Goal: Information Seeking & Learning: Find specific fact

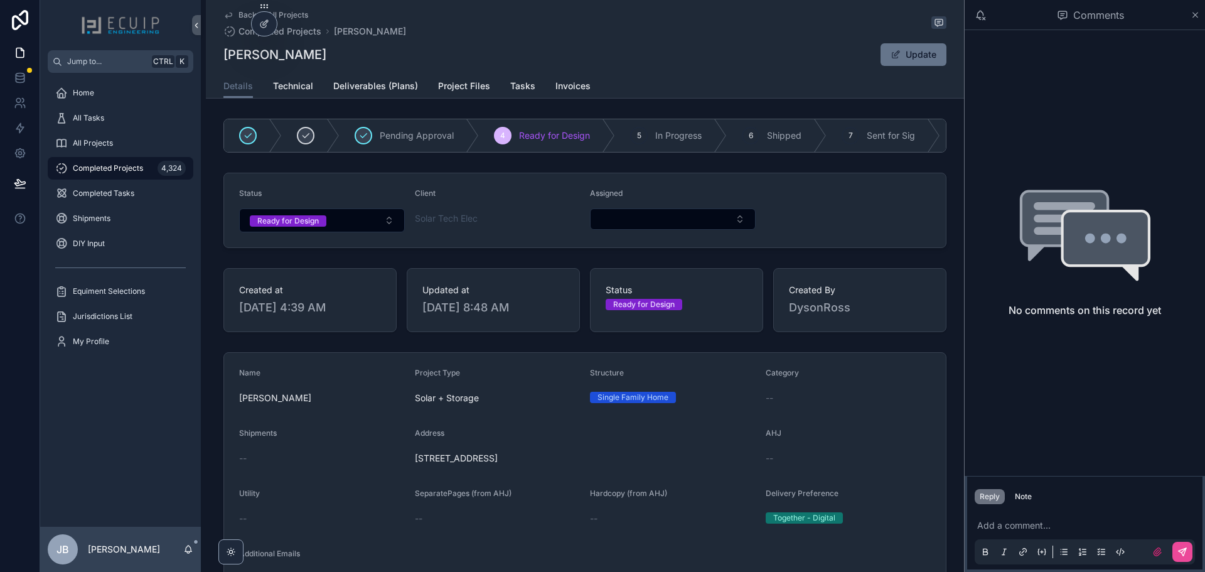
scroll to position [439, 0]
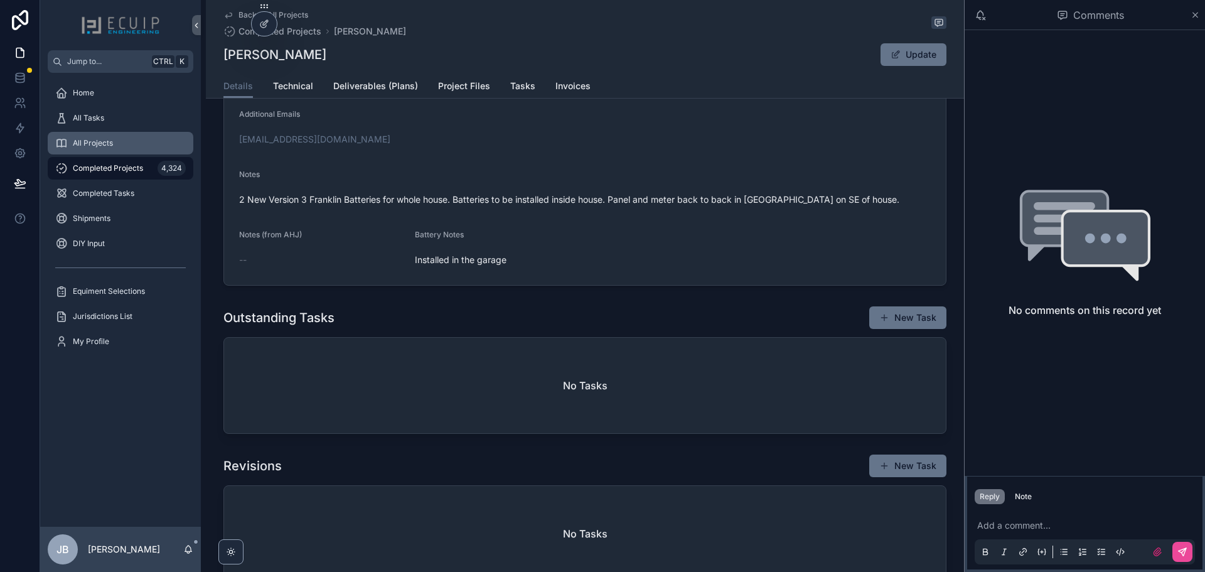
click at [110, 149] on div "All Projects" at bounding box center [120, 143] width 131 height 20
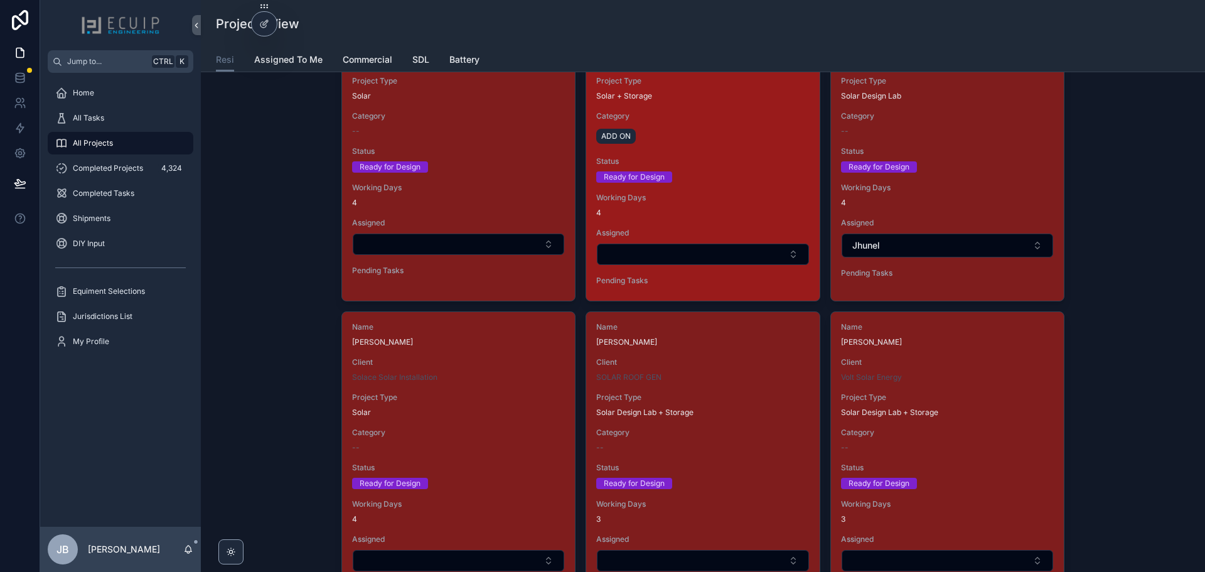
scroll to position [1757, 0]
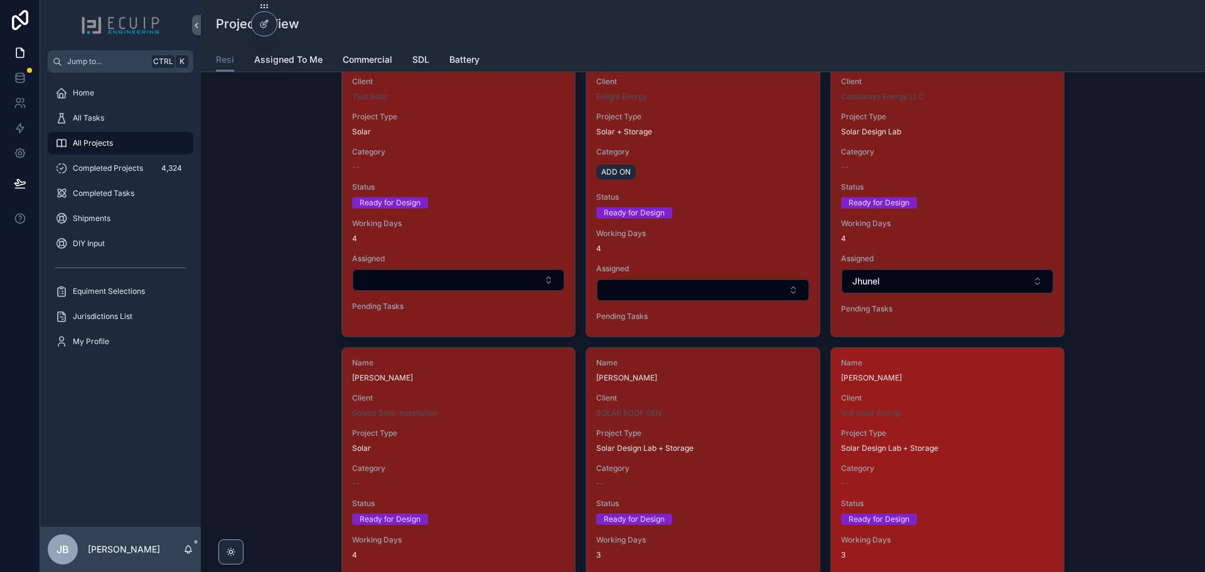
click at [939, 395] on span "Client" at bounding box center [947, 398] width 213 height 10
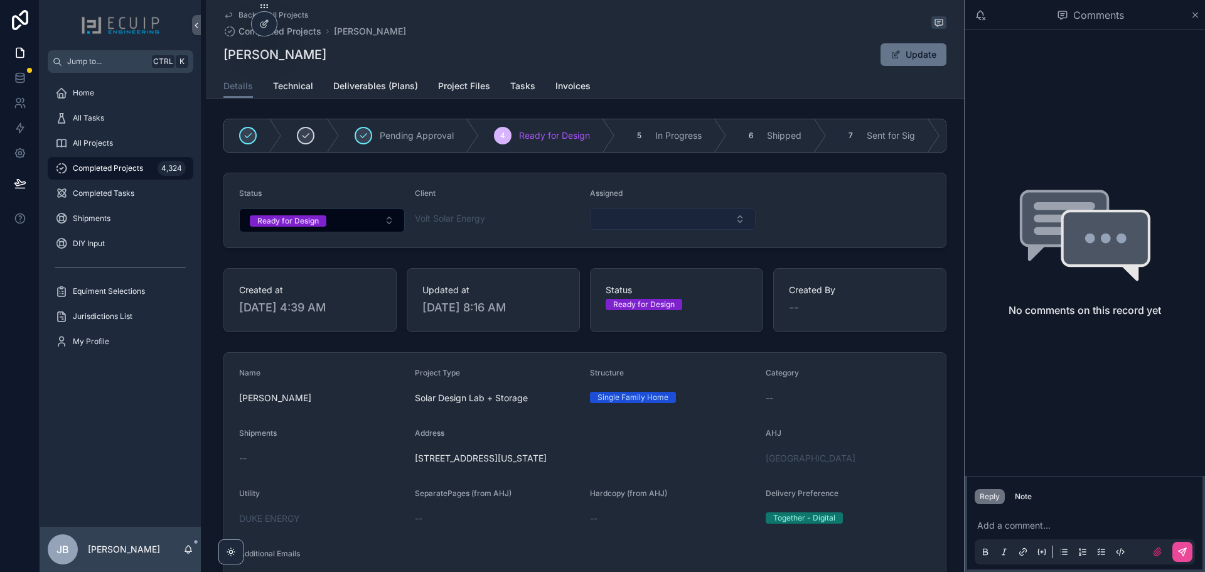
click at [673, 230] on button "Select Button" at bounding box center [673, 218] width 166 height 21
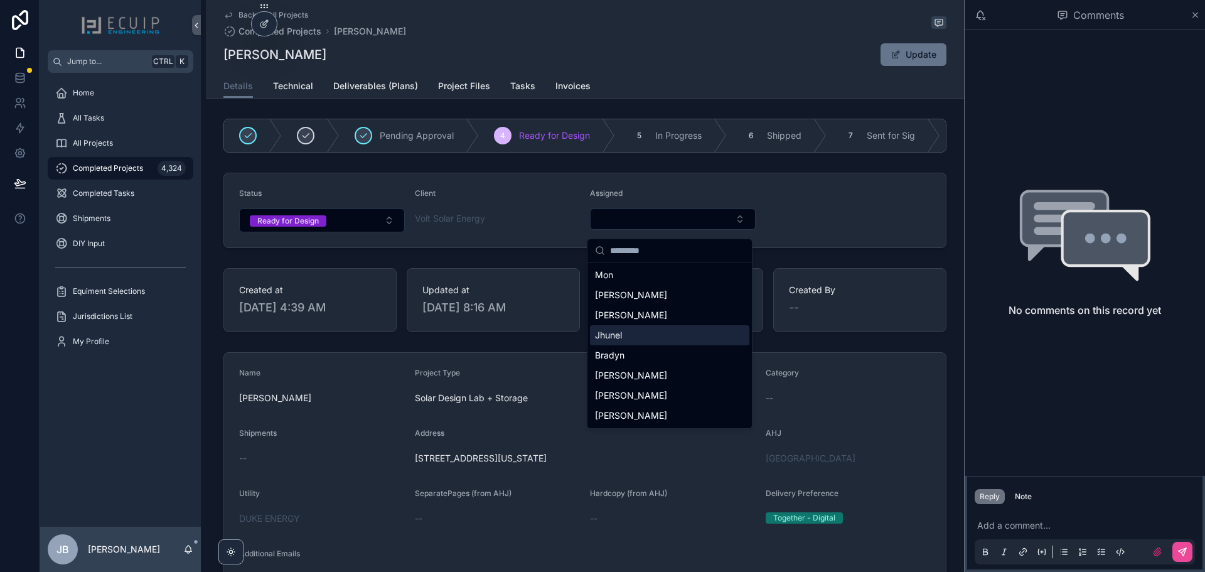
click at [609, 341] on div "Jhunel" at bounding box center [669, 335] width 159 height 20
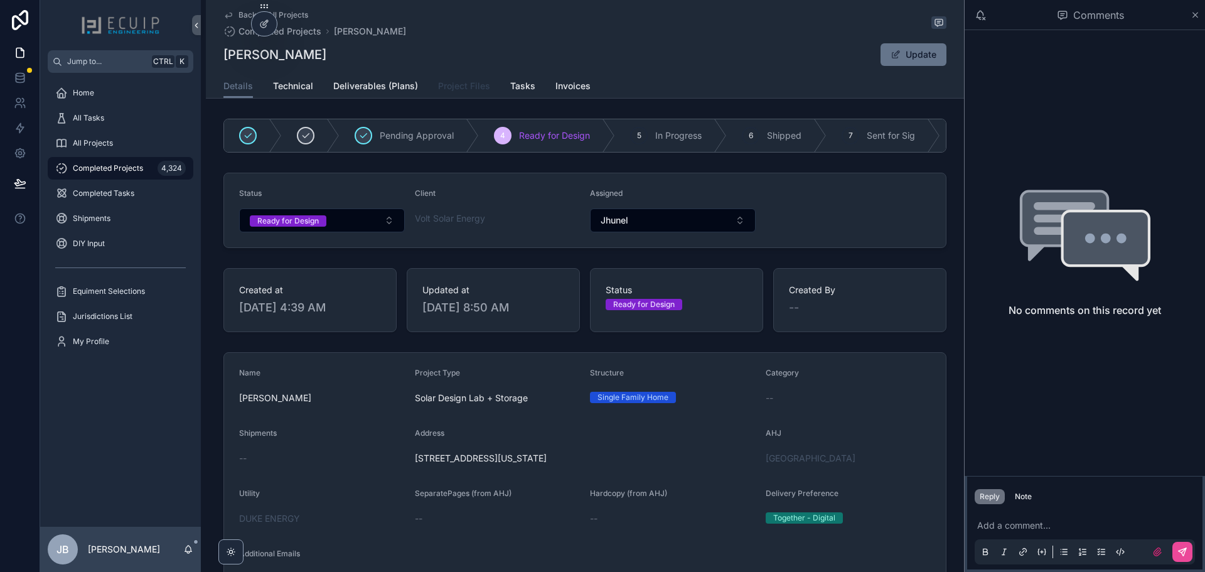
click at [467, 85] on span "Project Files" at bounding box center [464, 86] width 52 height 13
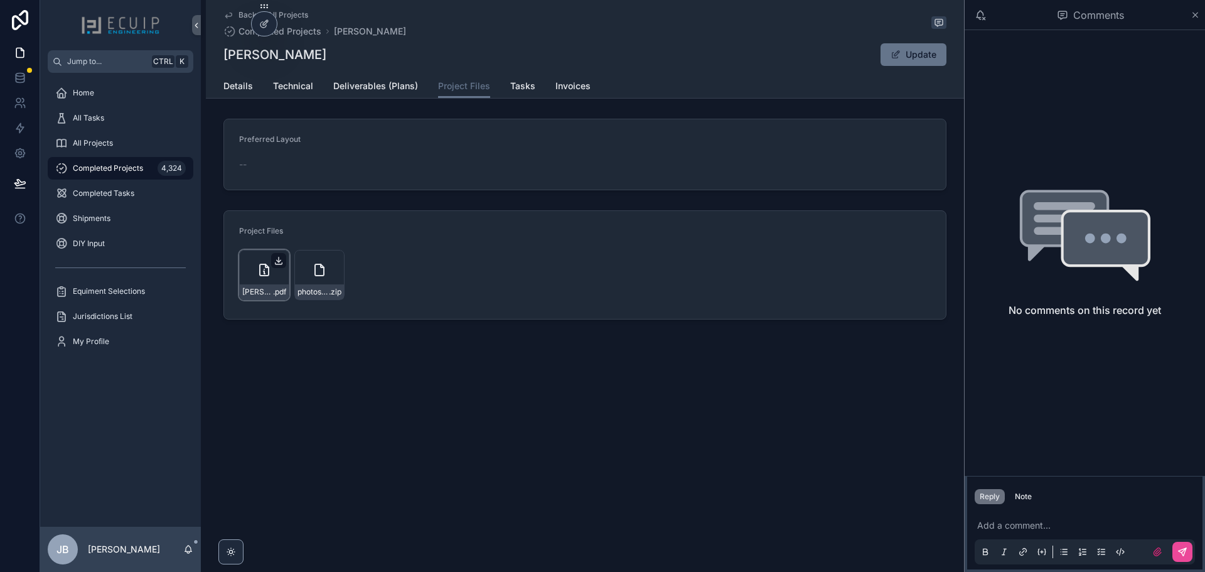
click at [278, 258] on icon "scrollable content" at bounding box center [279, 260] width 10 height 10
drag, startPoint x: 298, startPoint y: 54, endPoint x: 225, endPoint y: 60, distance: 73.7
click at [225, 60] on div "[PERSON_NAME] Update" at bounding box center [584, 55] width 723 height 24
copy h1 "[PERSON_NAME]"
click at [282, 87] on span "Technical" at bounding box center [293, 86] width 40 height 13
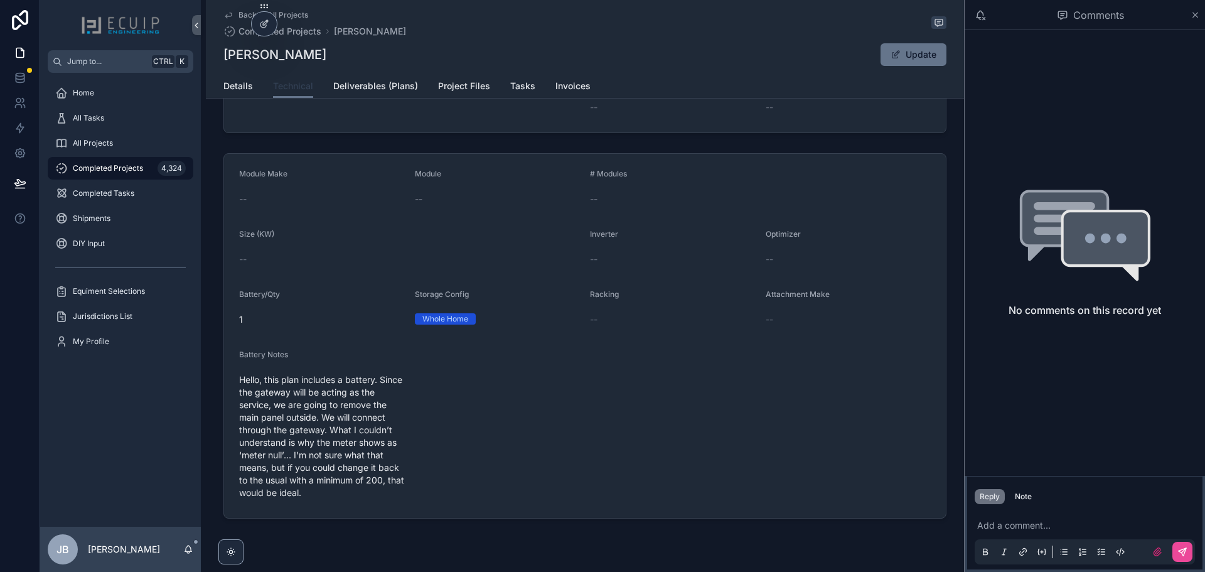
scroll to position [272, 0]
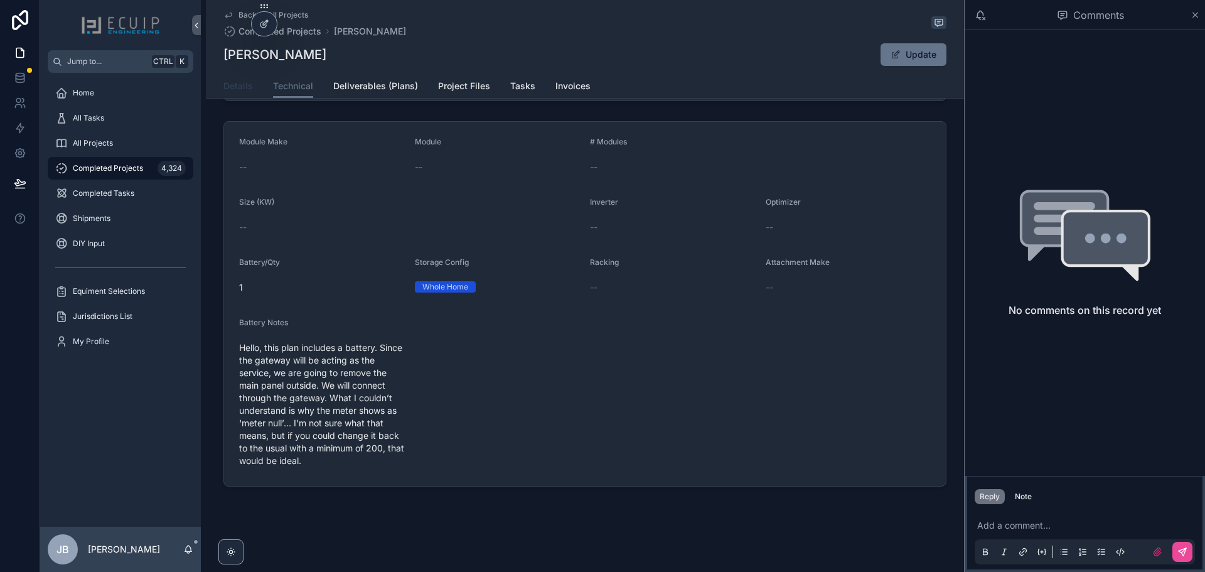
click at [233, 91] on span "Details" at bounding box center [237, 86] width 29 height 13
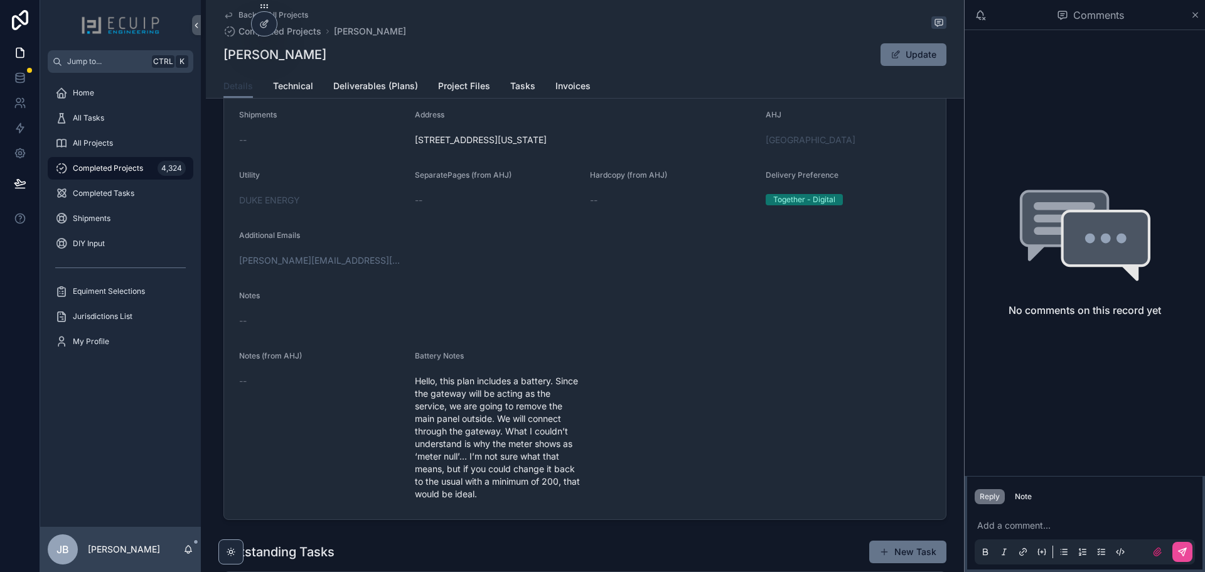
scroll to position [251, 0]
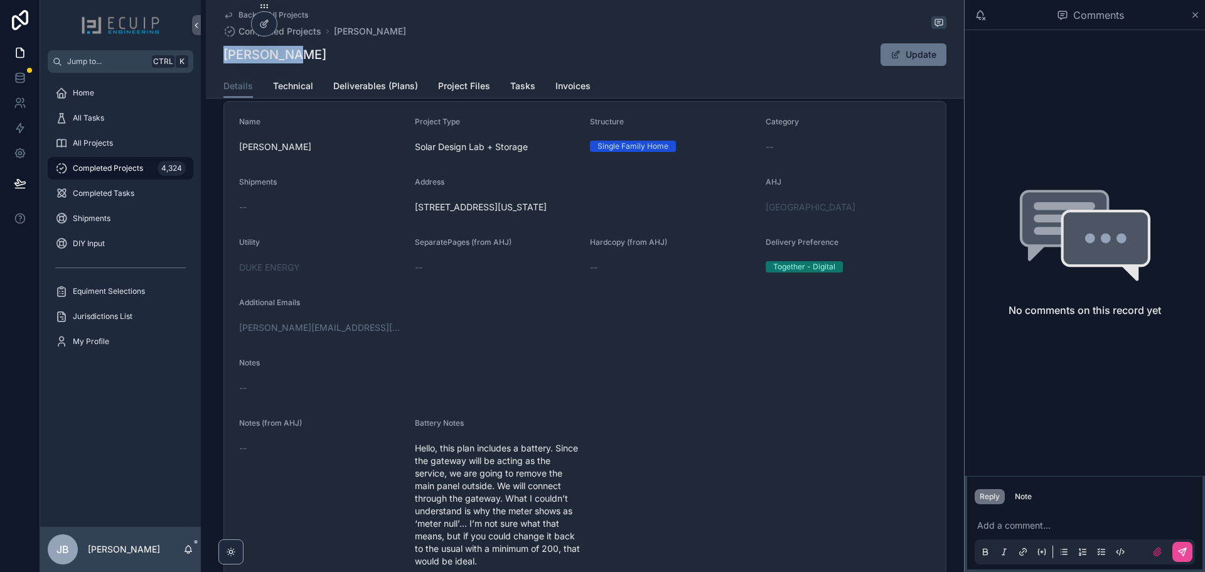
drag, startPoint x: 299, startPoint y: 55, endPoint x: 222, endPoint y: 59, distance: 77.3
click at [223, 59] on div "[PERSON_NAME] Update" at bounding box center [584, 55] width 723 height 24
copy h1 "[PERSON_NAME]"
click at [282, 90] on span "Technical" at bounding box center [293, 86] width 40 height 13
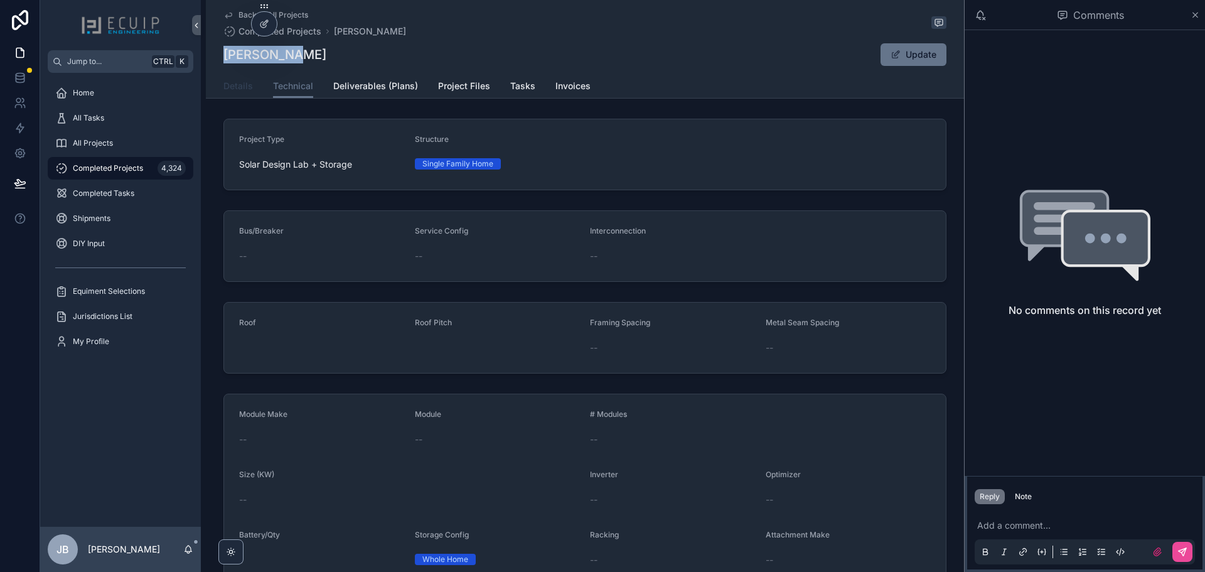
click at [233, 88] on span "Details" at bounding box center [237, 86] width 29 height 13
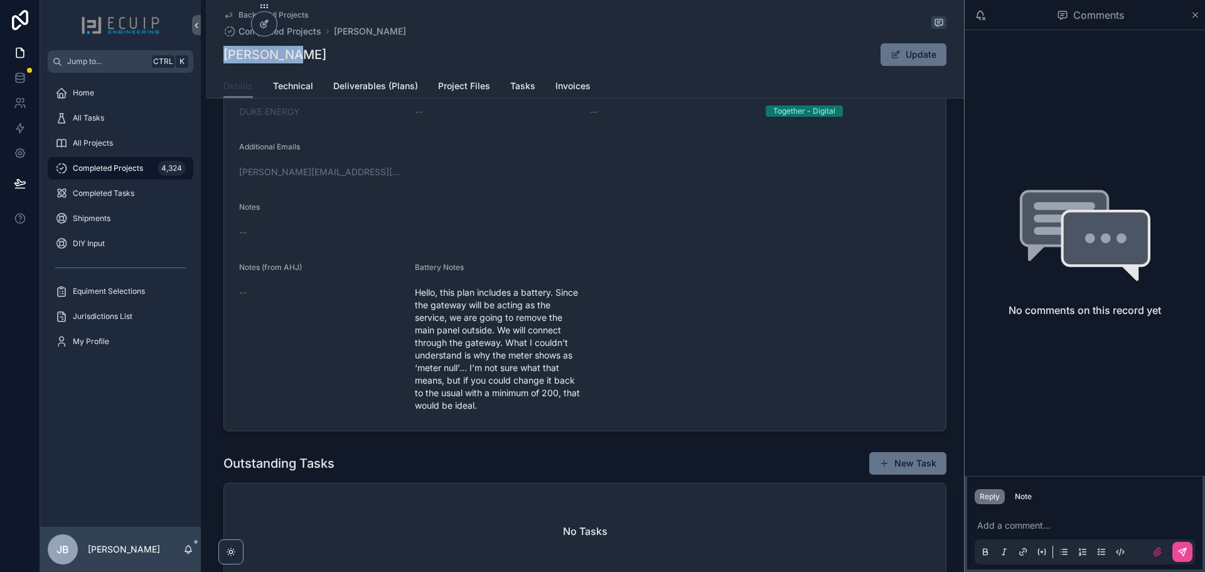
scroll to position [376, 0]
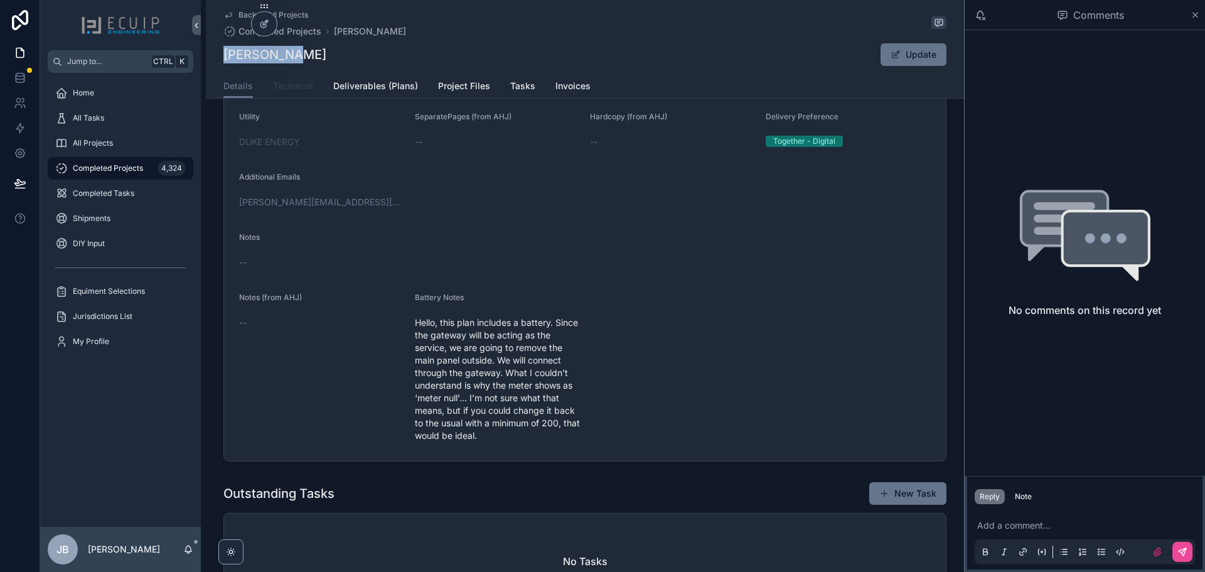
click at [294, 87] on span "Technical" at bounding box center [293, 86] width 40 height 13
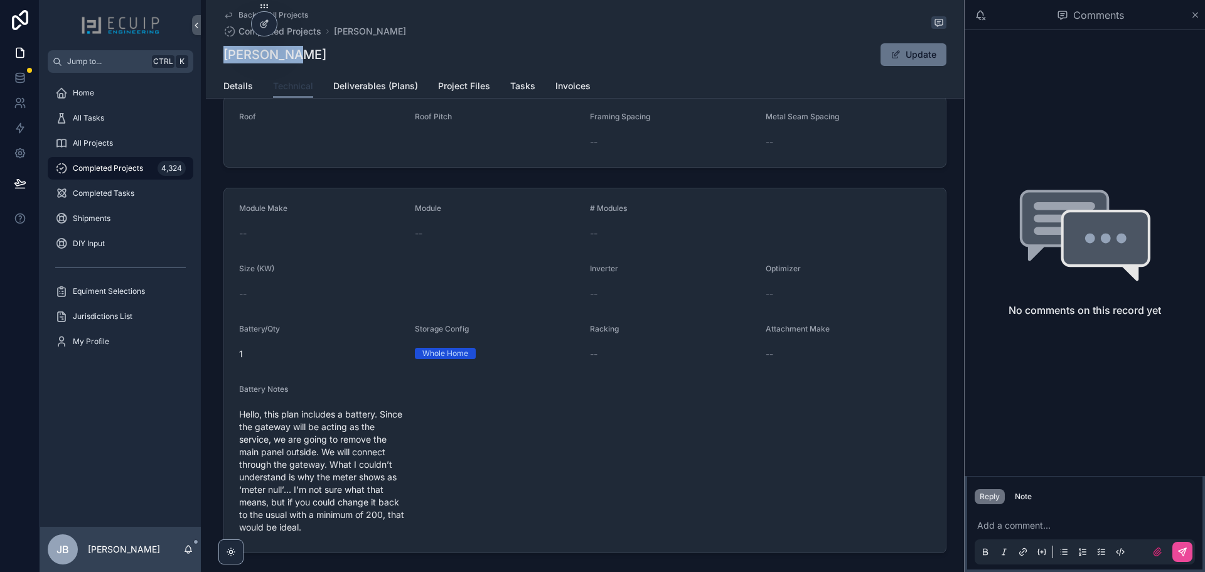
scroll to position [251, 0]
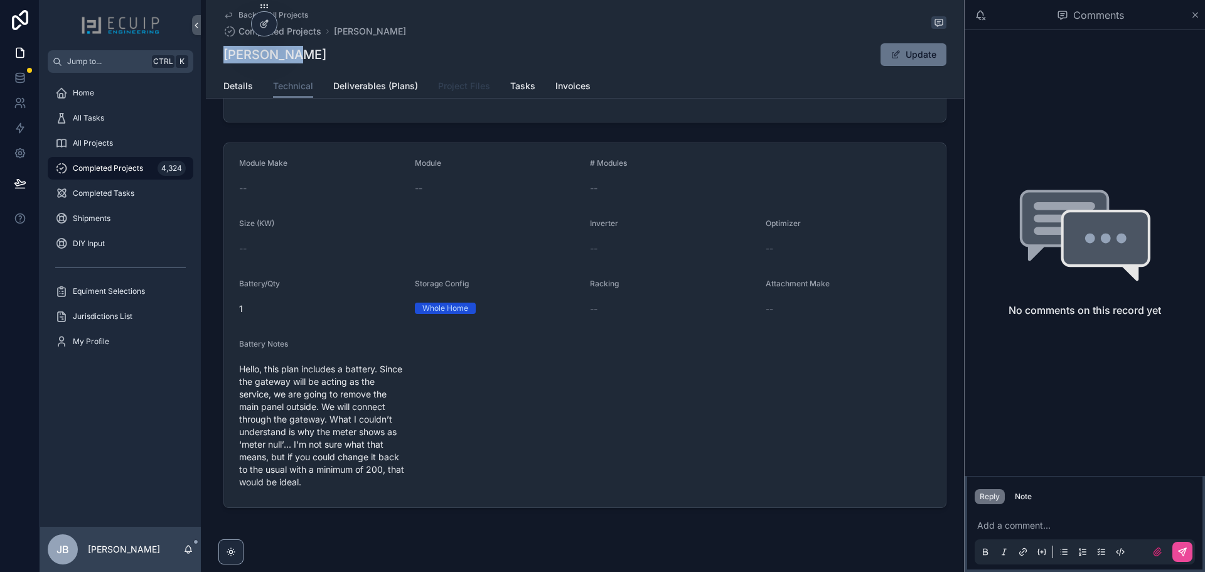
click at [464, 84] on span "Project Files" at bounding box center [464, 86] width 52 height 13
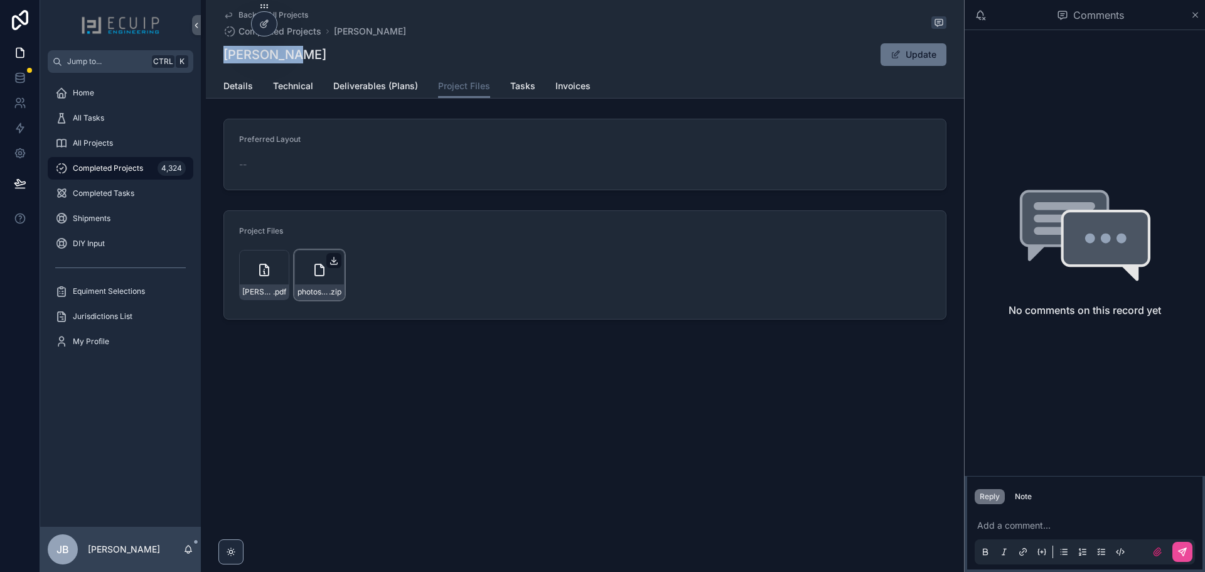
click at [331, 261] on icon "scrollable content" at bounding box center [334, 260] width 10 height 10
click at [138, 149] on div "All Projects" at bounding box center [120, 143] width 131 height 20
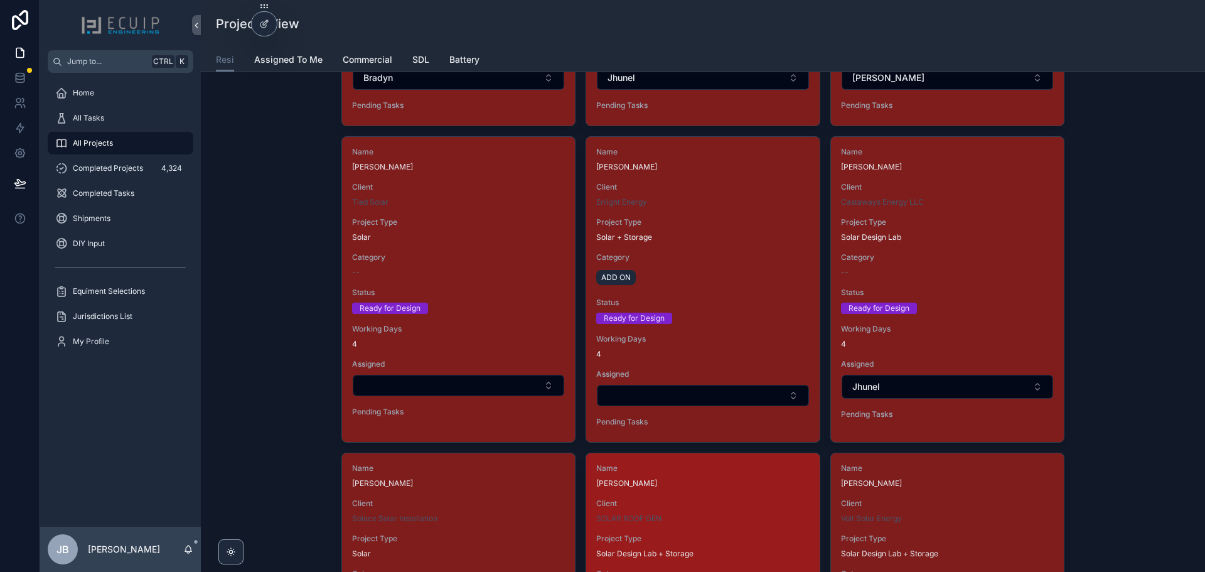
scroll to position [1631, 0]
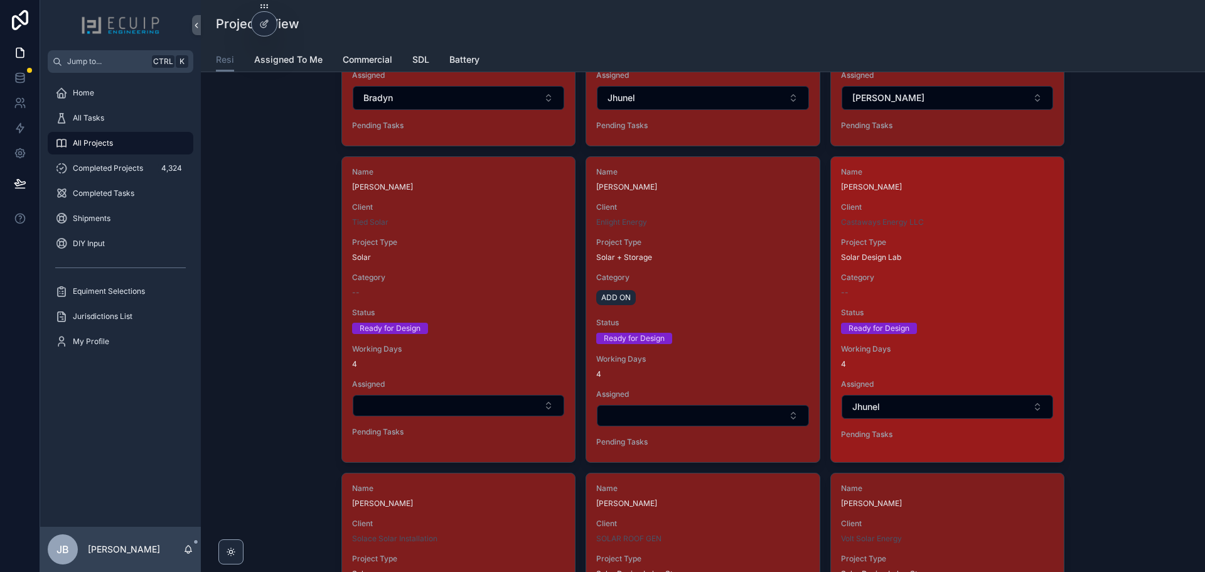
click at [935, 296] on div "--" at bounding box center [947, 292] width 213 height 10
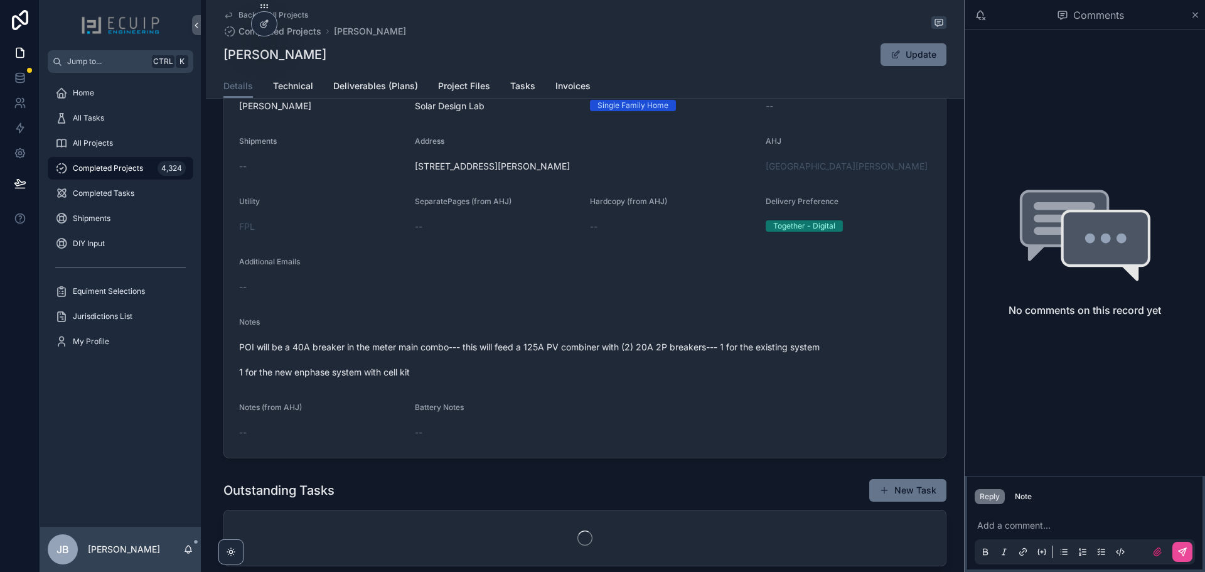
scroll to position [439, 0]
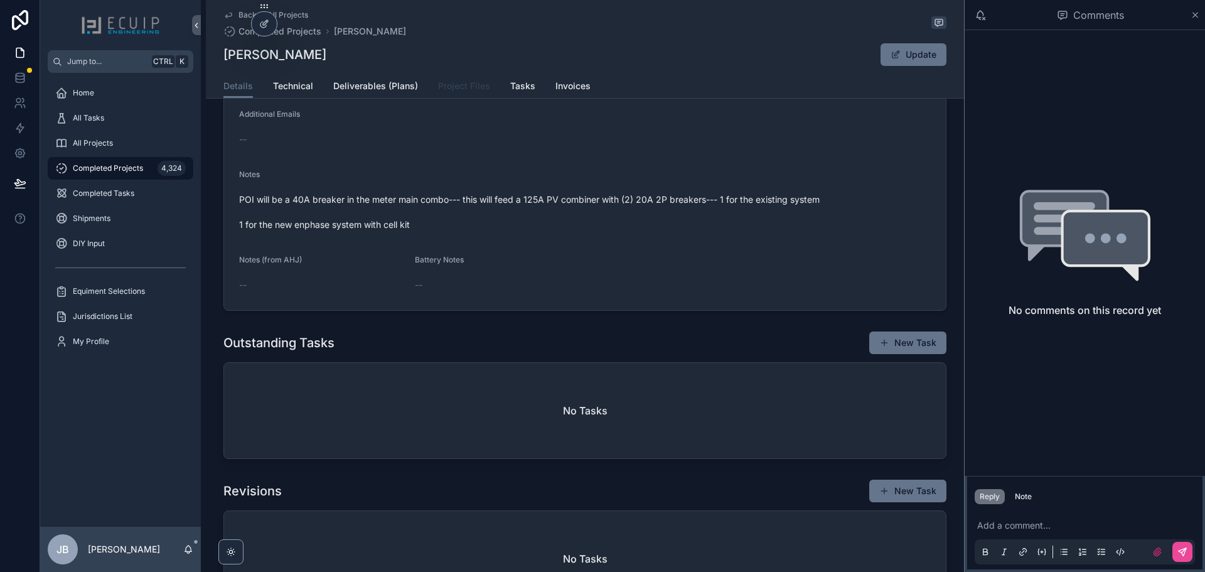
click at [469, 91] on span "Project Files" at bounding box center [464, 86] width 52 height 13
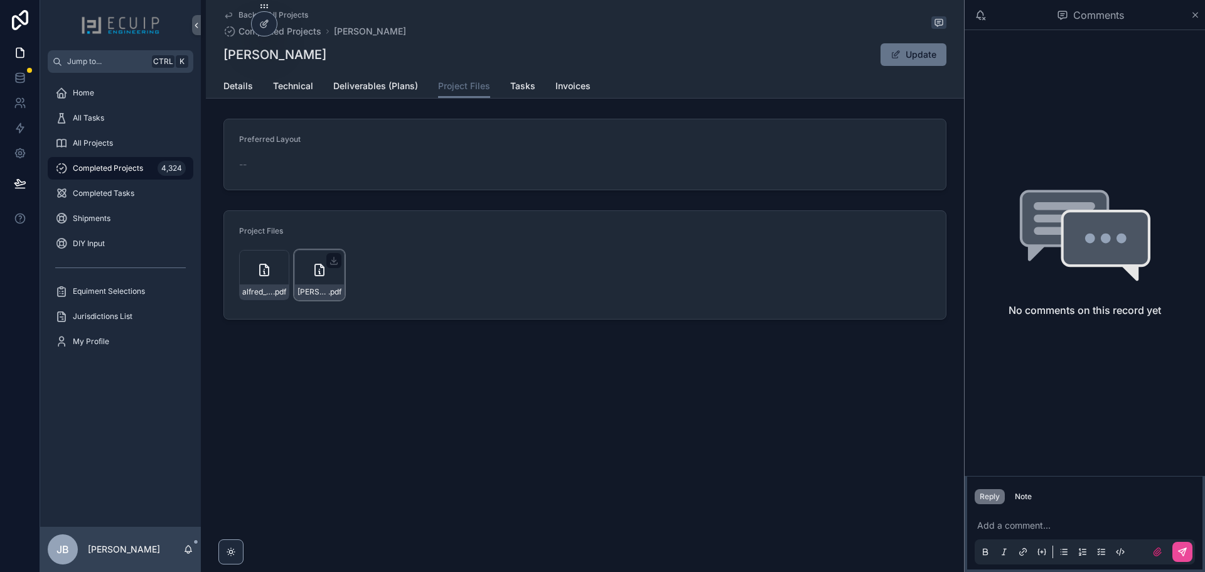
click at [323, 272] on icon "scrollable content" at bounding box center [319, 269] width 9 height 11
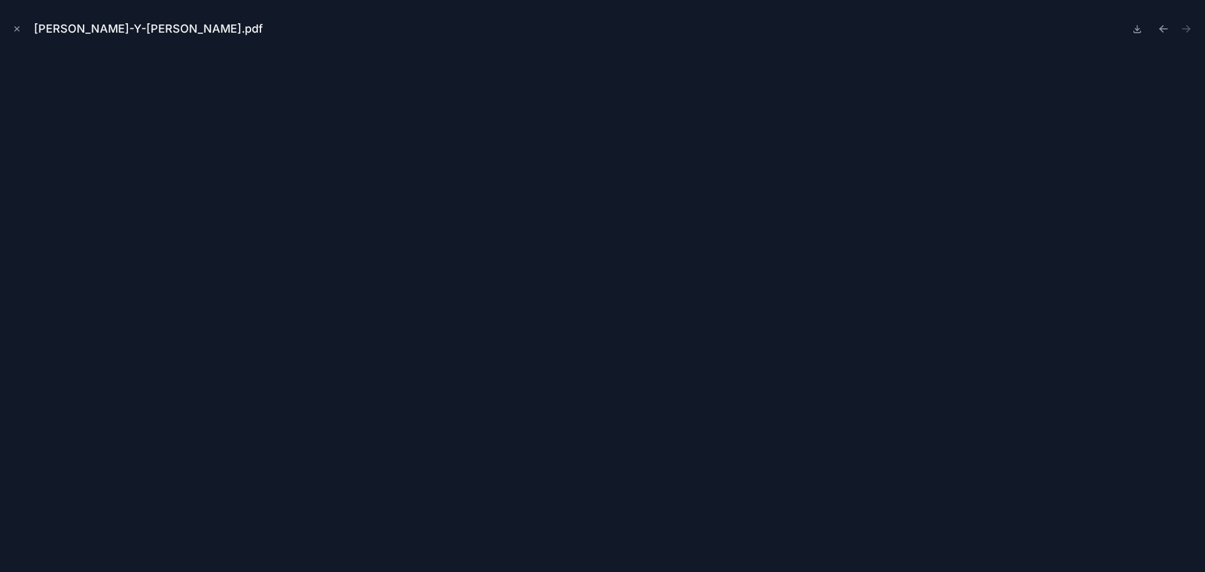
click at [17, 38] on div "[PERSON_NAME]-Y-[PERSON_NAME].pdf" at bounding box center [602, 29] width 1185 height 38
click at [16, 23] on button "Close modal" at bounding box center [17, 29] width 14 height 14
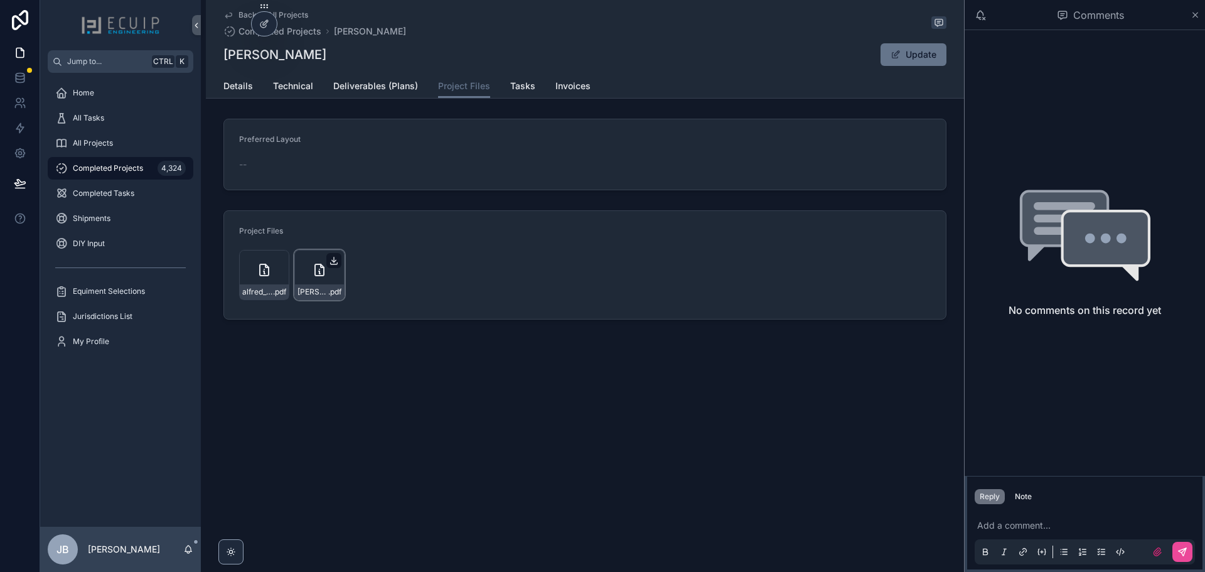
click at [337, 261] on icon "scrollable content" at bounding box center [334, 260] width 10 height 10
drag, startPoint x: 332, startPoint y: 60, endPoint x: 223, endPoint y: 62, distance: 109.2
click at [223, 62] on div "Back to All Projects Completed Projects [PERSON_NAME] [PERSON_NAME] Update Proj…" at bounding box center [585, 49] width 758 height 99
copy h1 "[PERSON_NAME]"
click at [238, 70] on div "Back to All Projects Completed Projects [PERSON_NAME] [PERSON_NAME][GEOGRAPHIC_…" at bounding box center [584, 37] width 723 height 74
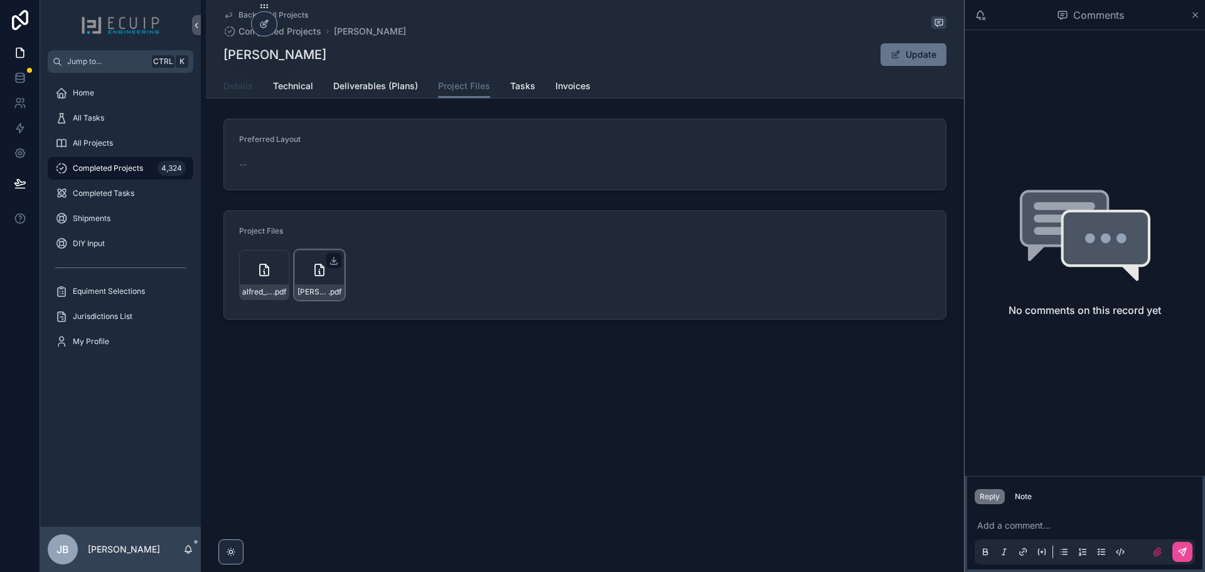
click at [237, 87] on span "Details" at bounding box center [237, 86] width 29 height 13
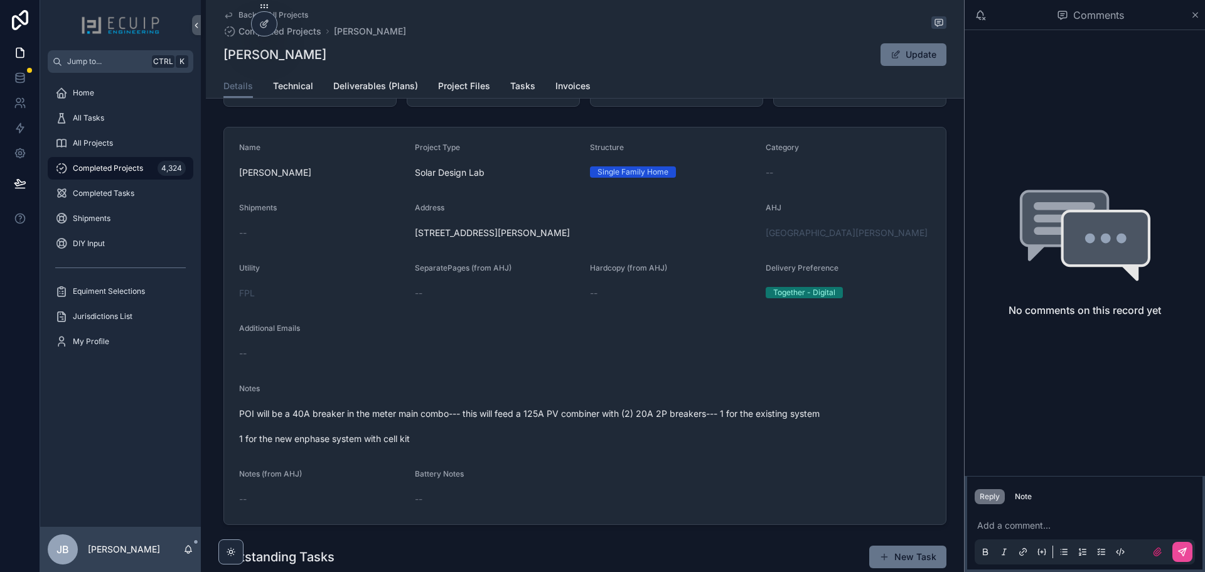
scroll to position [251, 0]
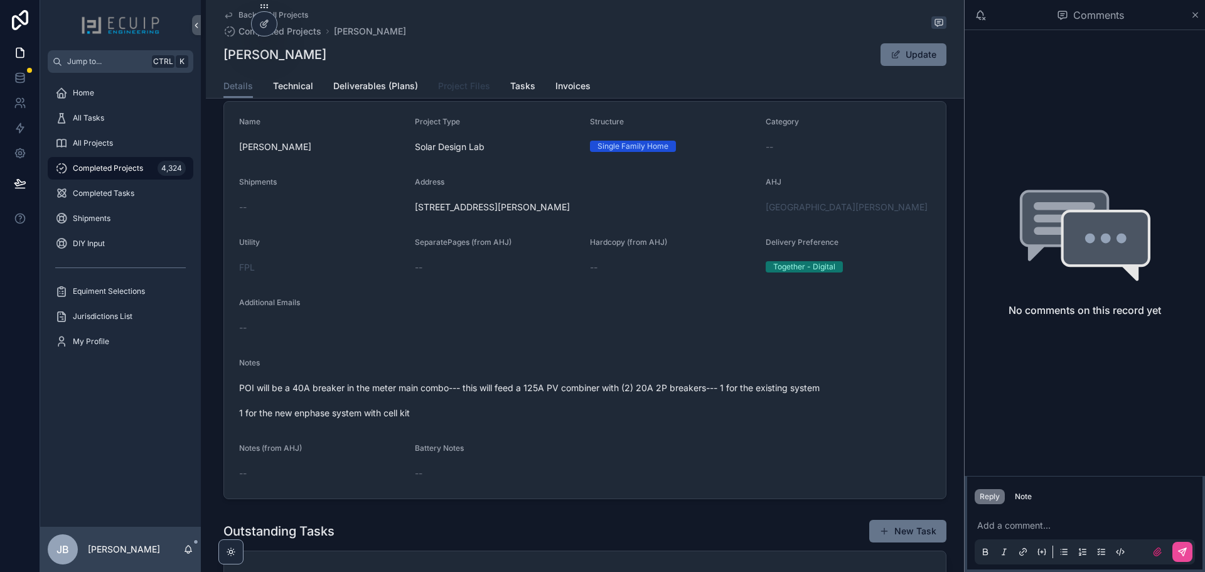
click at [474, 85] on span "Project Files" at bounding box center [464, 86] width 52 height 13
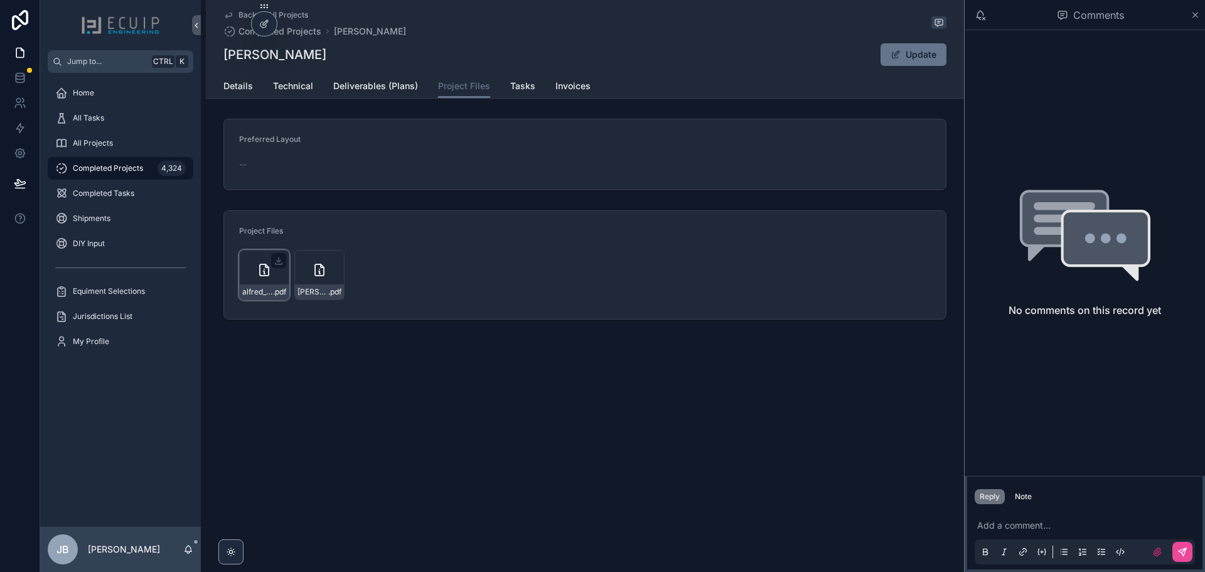
click at [257, 262] on div "alfred_carlo_1760_sw_erie_st_port_ted .pdf" at bounding box center [264, 275] width 50 height 50
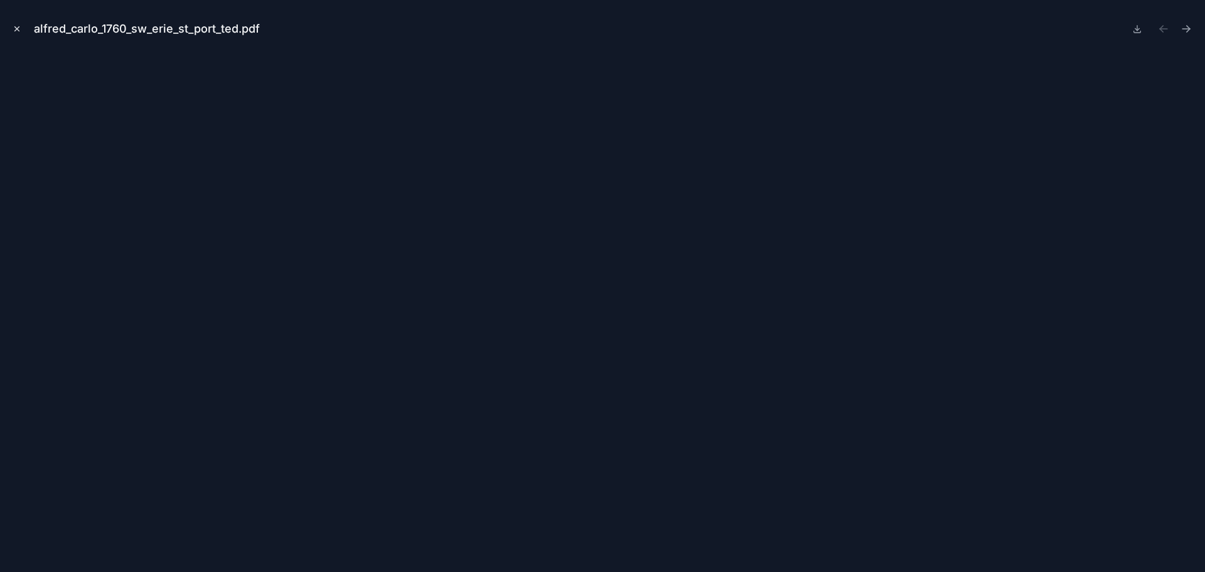
click at [13, 31] on icon "Close modal" at bounding box center [17, 28] width 9 height 9
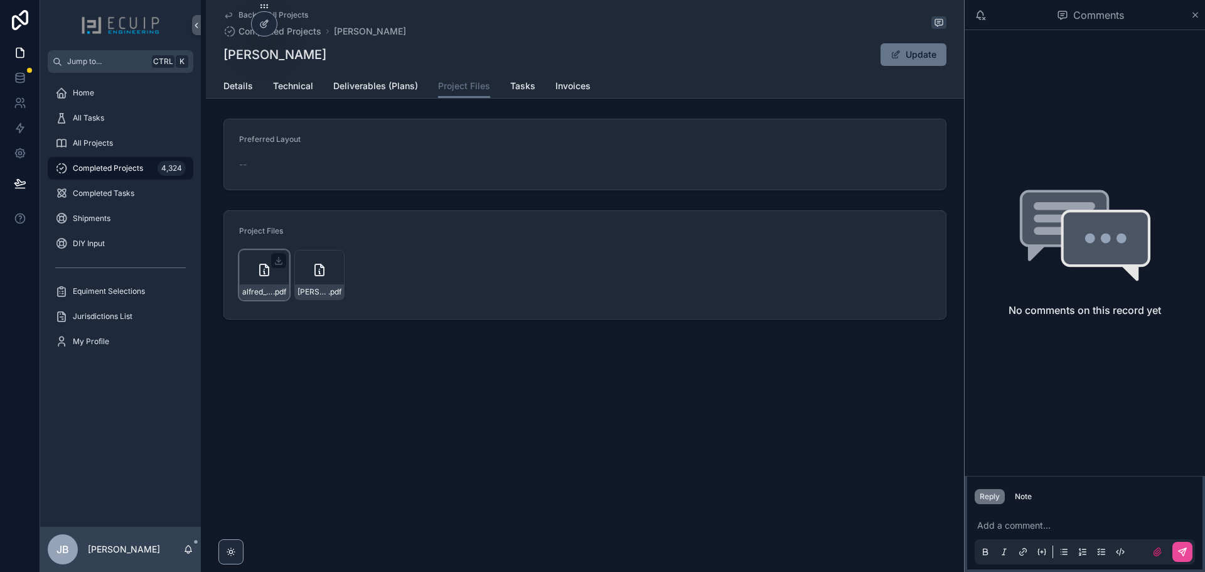
click at [261, 286] on div "alfred_carlo_1760_sw_erie_st_port_ted .pdf" at bounding box center [264, 291] width 49 height 15
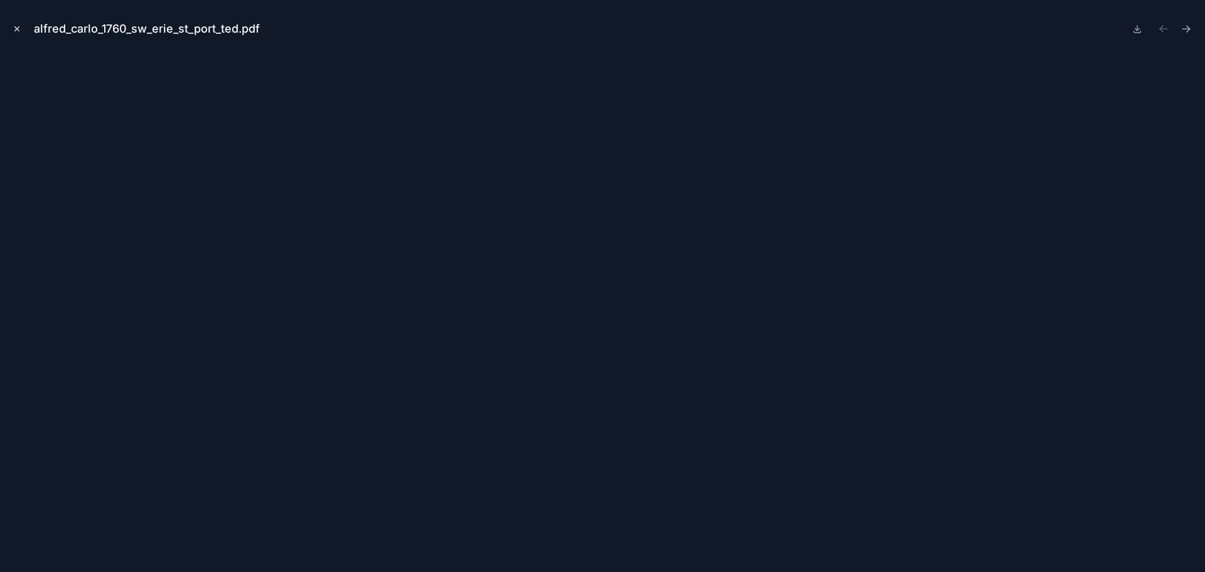
click at [16, 29] on icon "Close modal" at bounding box center [17, 28] width 9 height 9
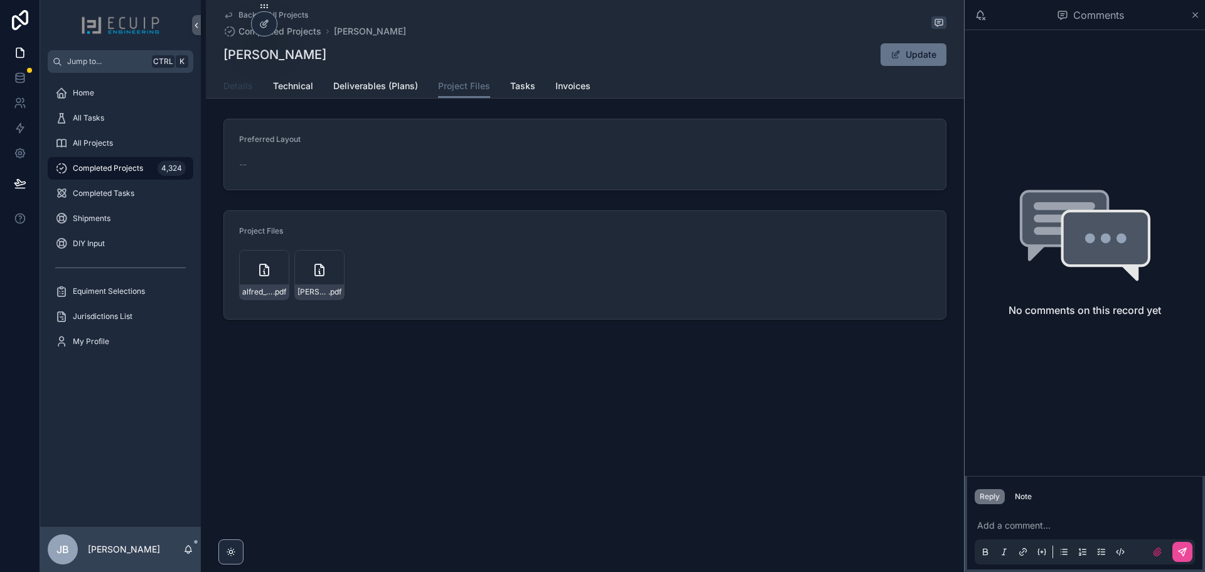
click at [247, 86] on span "Details" at bounding box center [237, 86] width 29 height 13
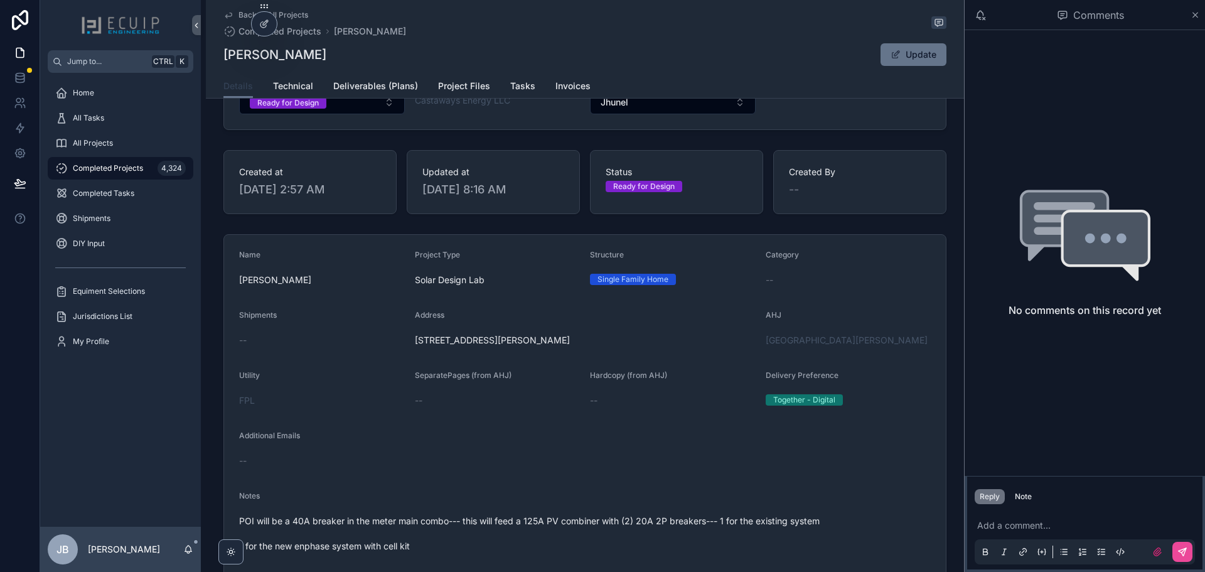
scroll to position [314, 0]
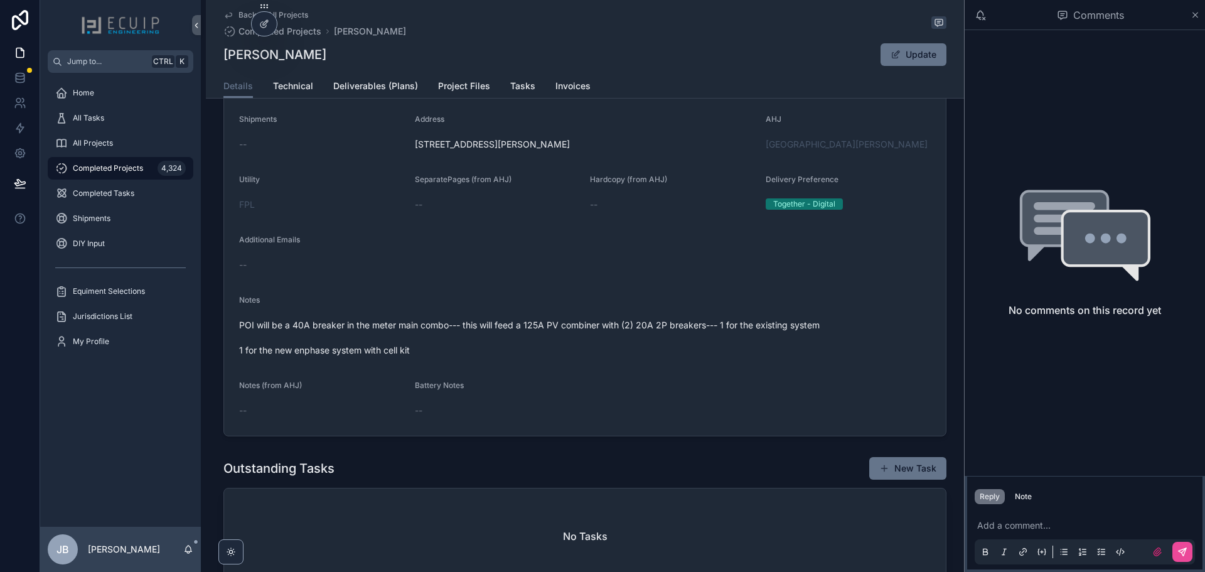
drag, startPoint x: 642, startPoint y: 149, endPoint x: 408, endPoint y: 157, distance: 234.2
click at [408, 157] on form "Name [PERSON_NAME] Project Type Solar Design Lab Structure Single Family Home C…" at bounding box center [585, 237] width 722 height 397
copy span "[STREET_ADDRESS][PERSON_NAME]"
click at [454, 82] on span "Project Files" at bounding box center [464, 86] width 52 height 13
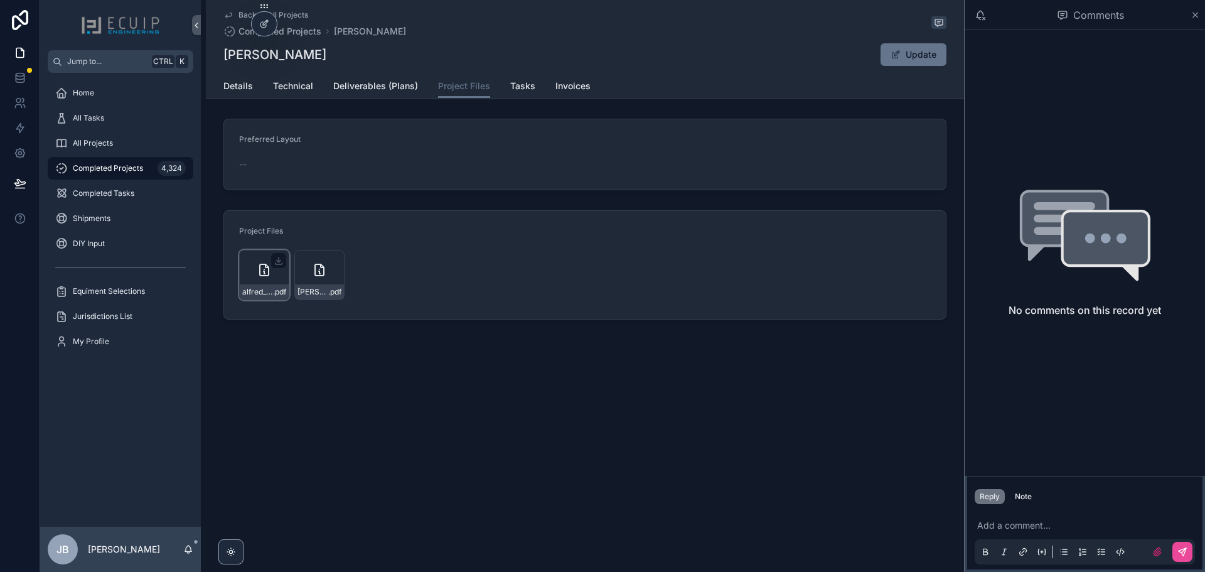
click at [261, 283] on div "alfred_carlo_1760_sw_erie_st_port_ted .pdf" at bounding box center [264, 275] width 50 height 50
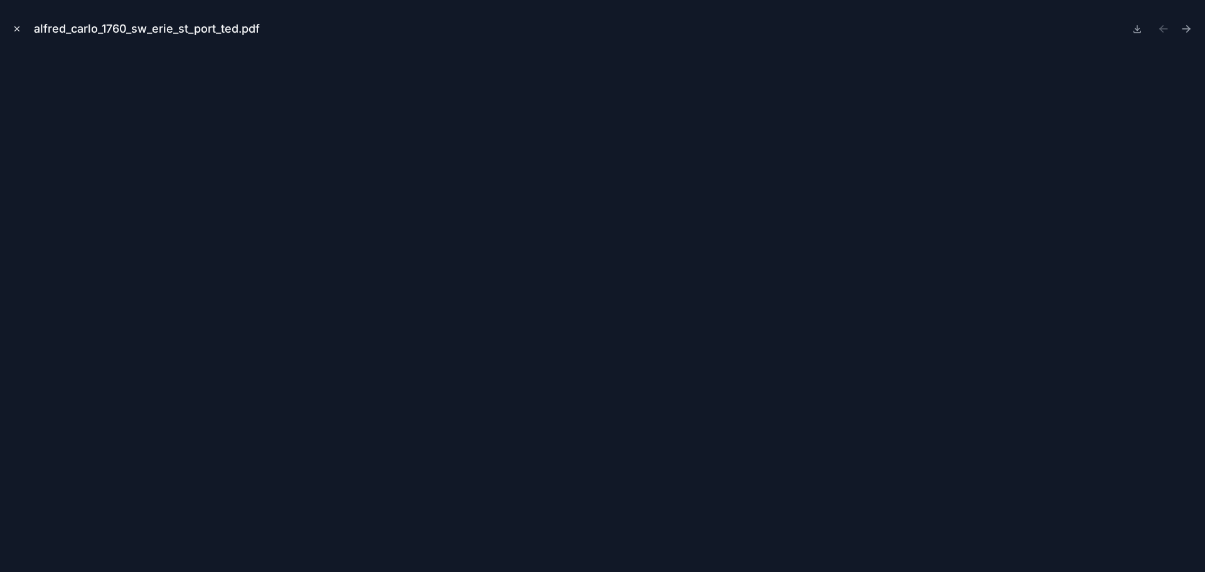
click at [13, 29] on icon "Close modal" at bounding box center [17, 28] width 9 height 9
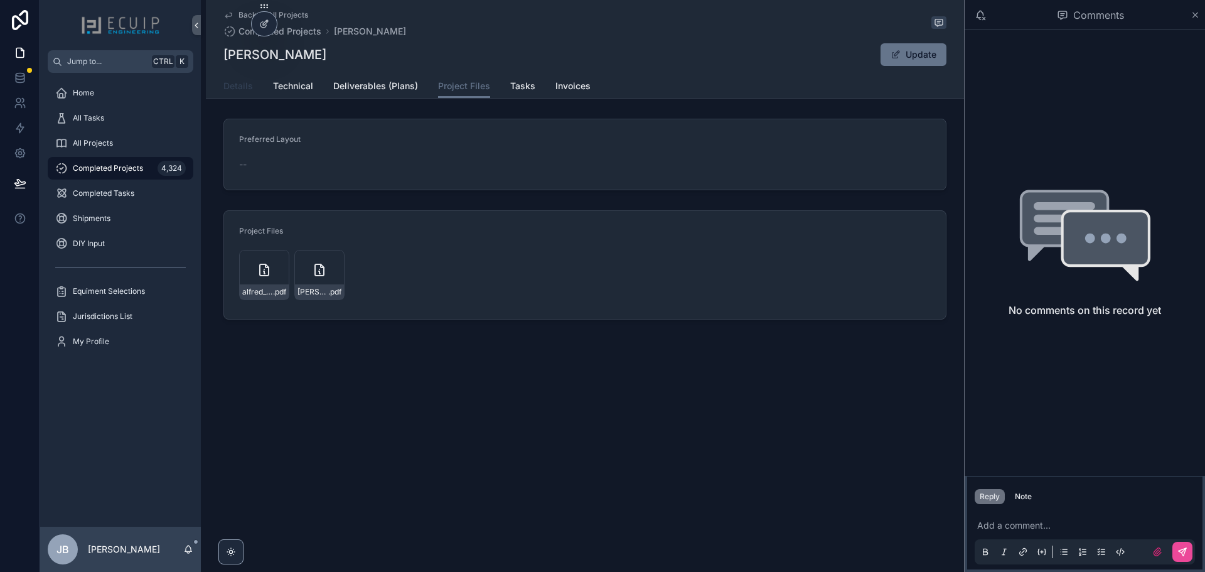
click at [240, 88] on span "Details" at bounding box center [237, 86] width 29 height 13
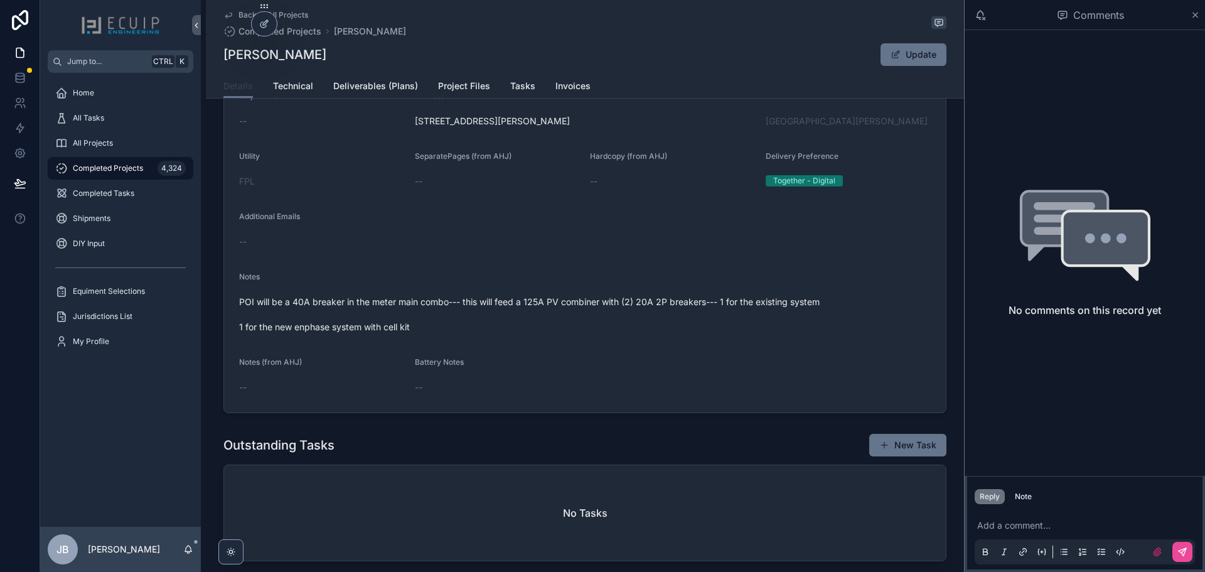
scroll to position [376, 0]
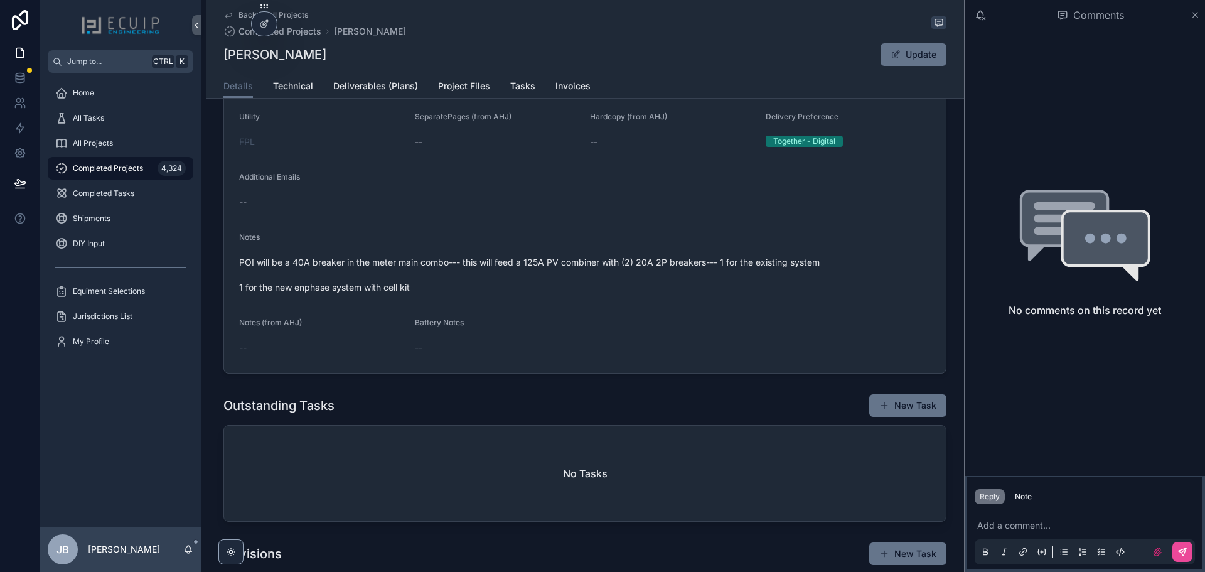
drag, startPoint x: 339, startPoint y: 50, endPoint x: 219, endPoint y: 60, distance: 120.3
click at [219, 60] on div "Back to All Projects Completed Projects [PERSON_NAME] [PERSON_NAME] Update Deta…" at bounding box center [585, 49] width 758 height 99
copy h1 "[PERSON_NAME]"
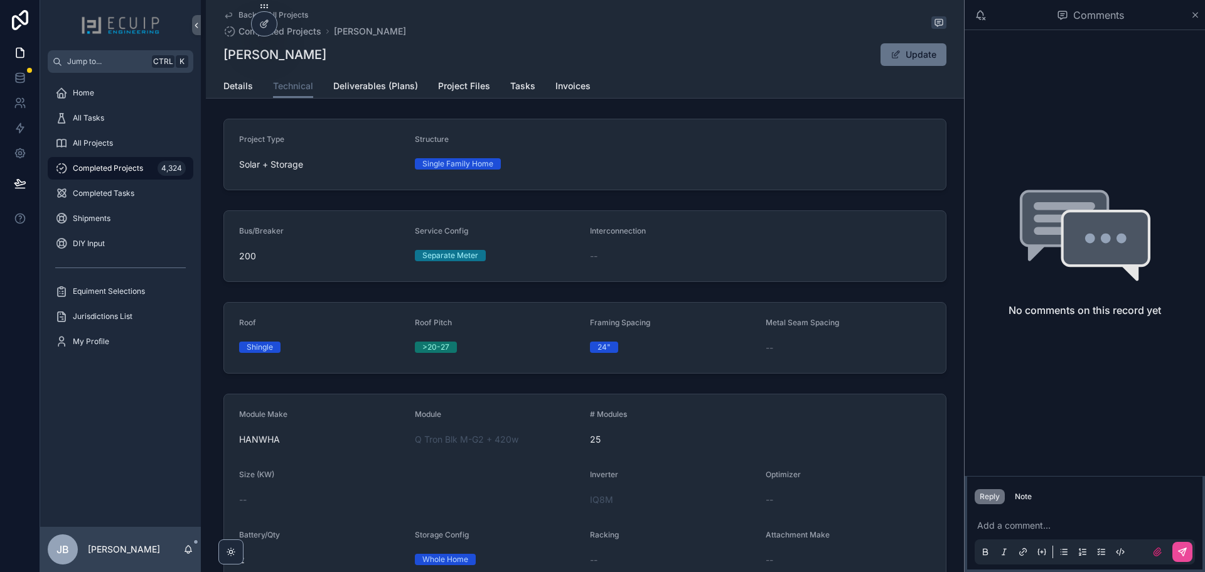
scroll to position [159, 0]
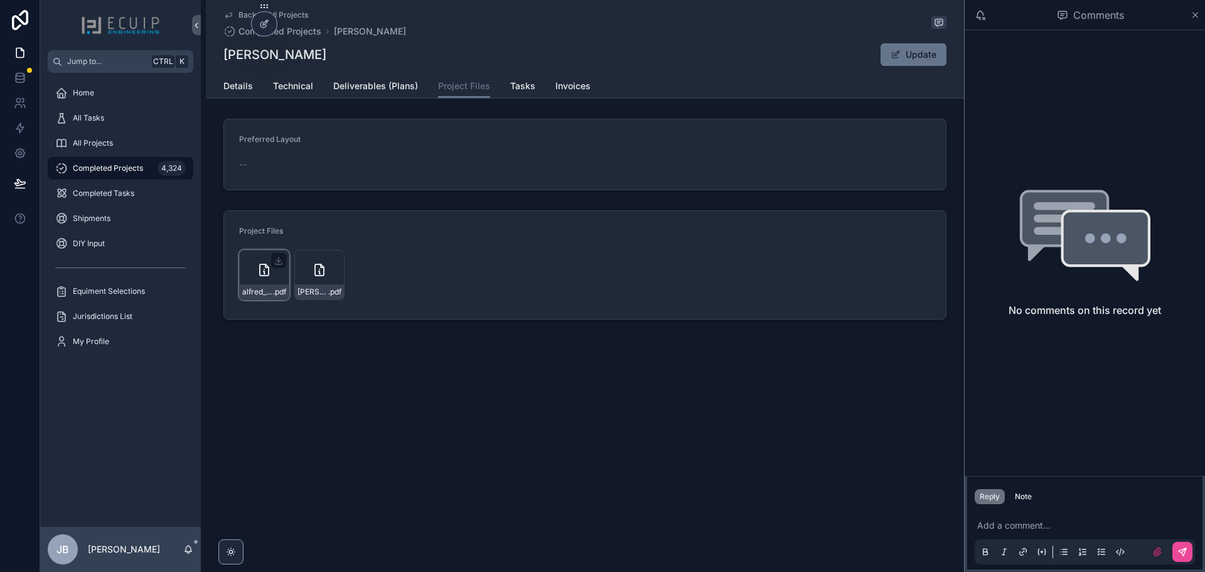
click at [265, 282] on div "alfred_carlo_1760_sw_erie_st_port_ted .pdf" at bounding box center [264, 275] width 50 height 50
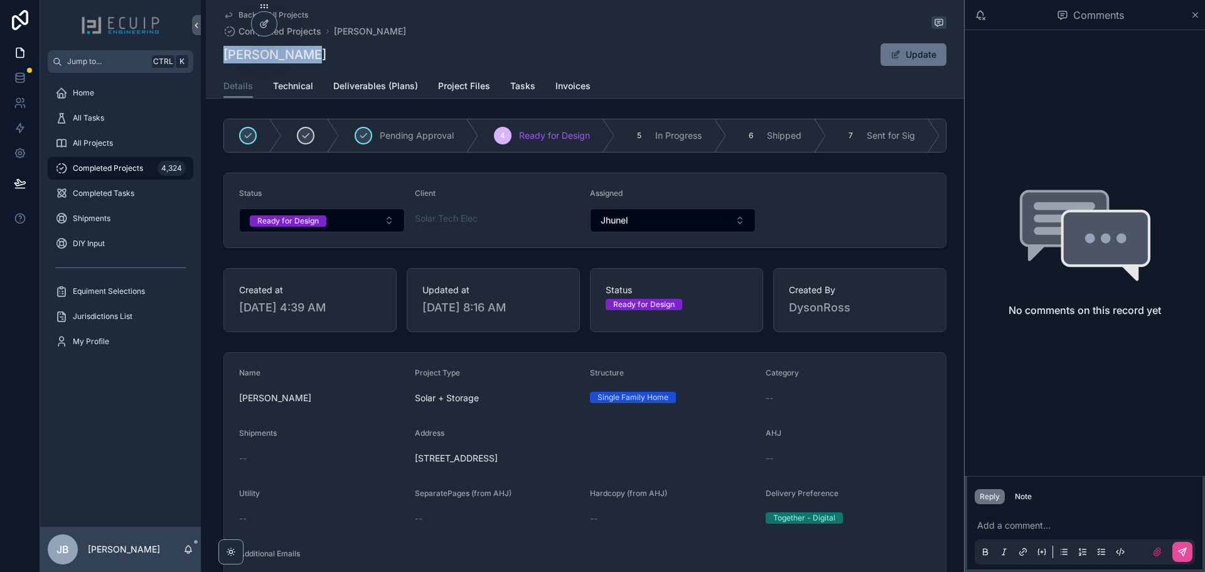
click at [299, 54] on div "[PERSON_NAME] Update" at bounding box center [584, 55] width 723 height 24
drag, startPoint x: 300, startPoint y: 55, endPoint x: 221, endPoint y: 61, distance: 78.6
click at [223, 61] on div "Ken Klingler Update" at bounding box center [584, 55] width 723 height 24
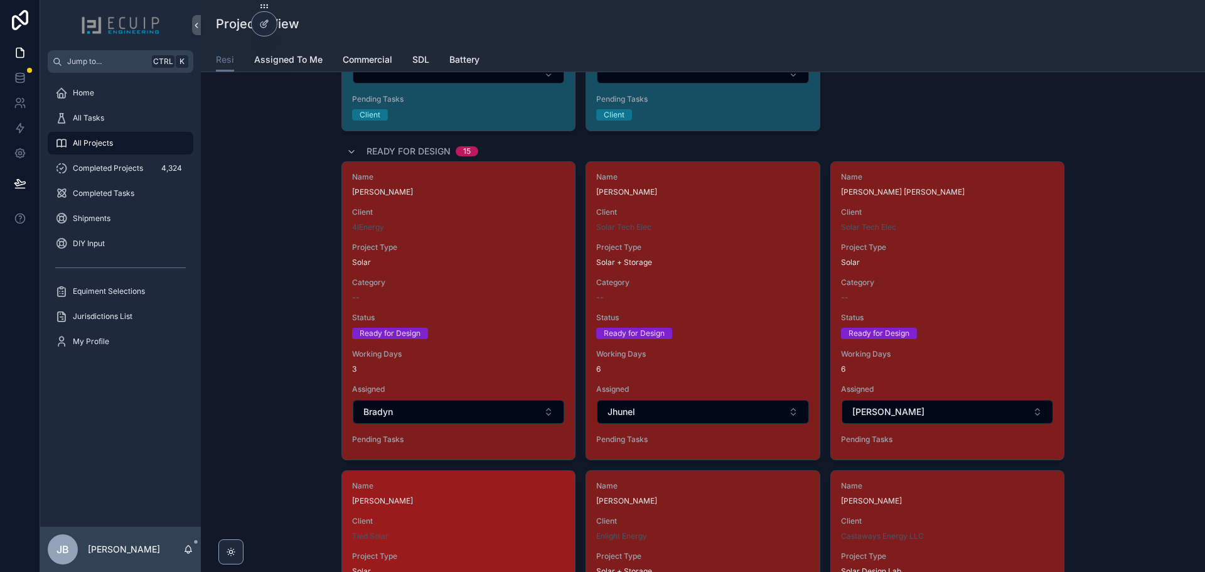
scroll to position [1631, 0]
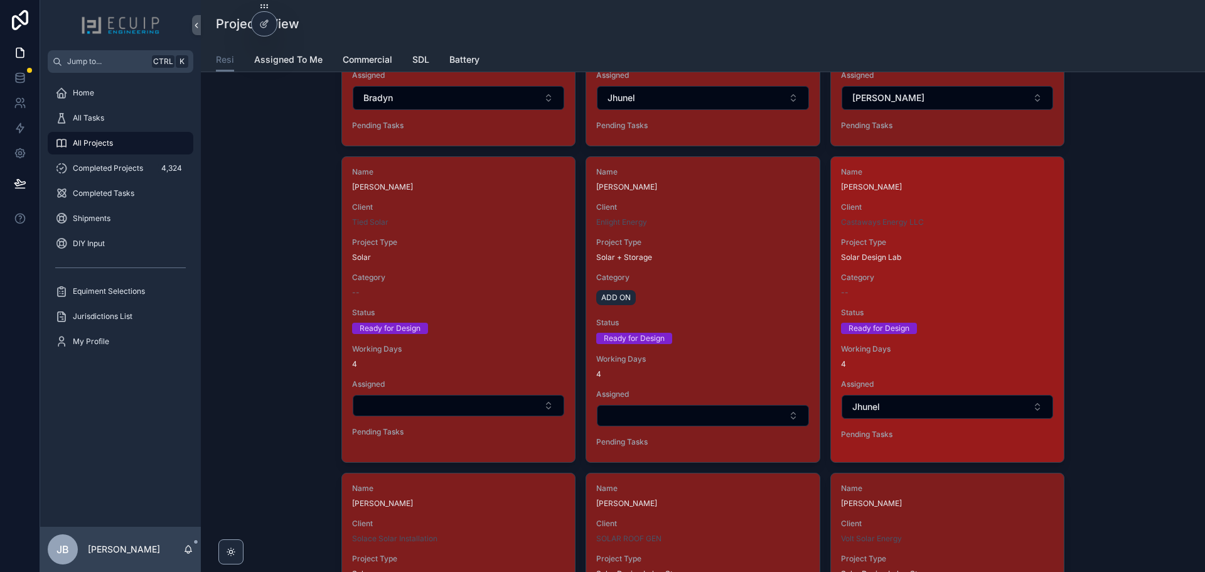
click at [924, 292] on div "--" at bounding box center [947, 292] width 213 height 10
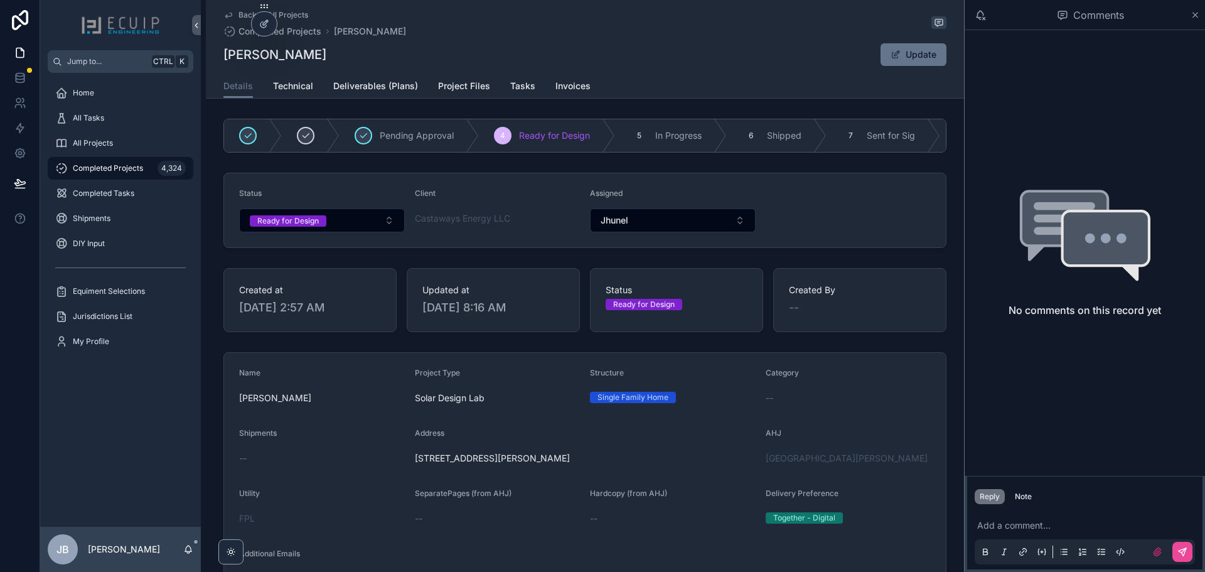
drag, startPoint x: 294, startPoint y: 58, endPoint x: 221, endPoint y: 56, distance: 72.8
click at [223, 56] on div "Karmen Y Bosley Update" at bounding box center [584, 55] width 723 height 24
drag, startPoint x: 647, startPoint y: 469, endPoint x: 408, endPoint y: 470, distance: 239.7
click at [408, 470] on form "Name [PERSON_NAME] Project Type Solar Design Lab Structure Single Family Home C…" at bounding box center [585, 551] width 722 height 397
copy span "[STREET_ADDRESS][PERSON_NAME]"
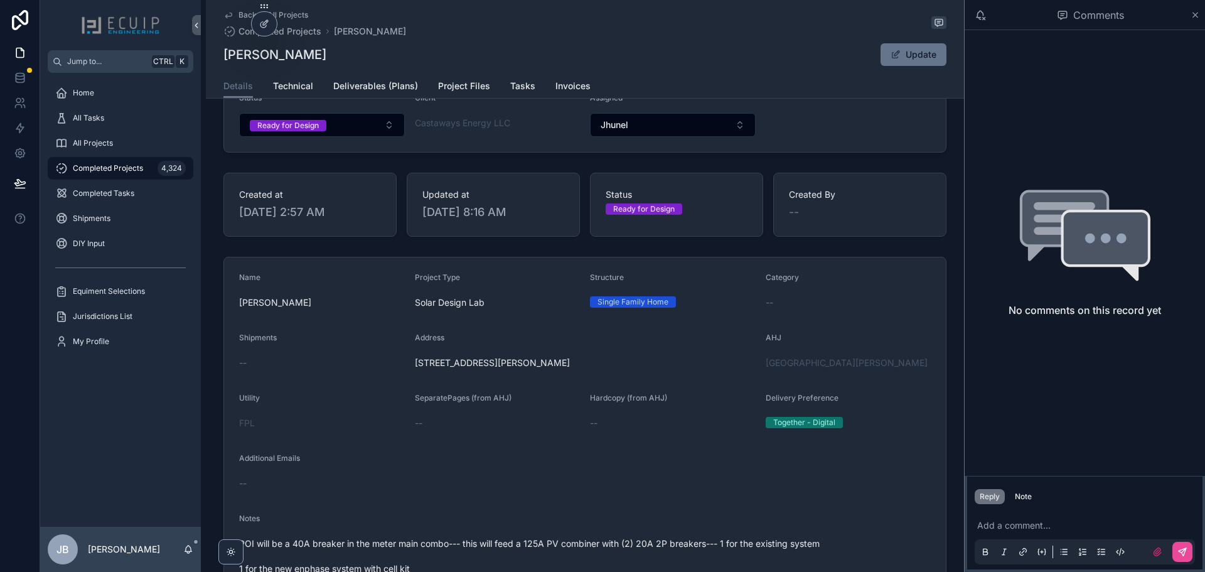
scroll to position [188, 0]
